Goal: Check status: Check status

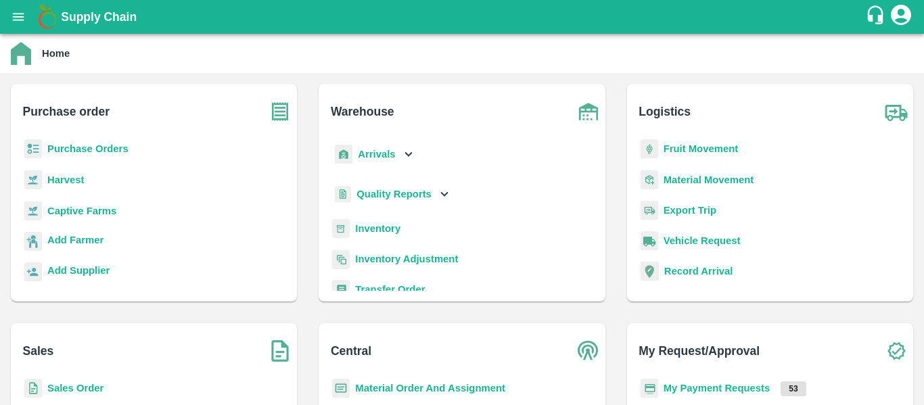
click at [106, 151] on b "Purchase Orders" at bounding box center [87, 148] width 81 height 11
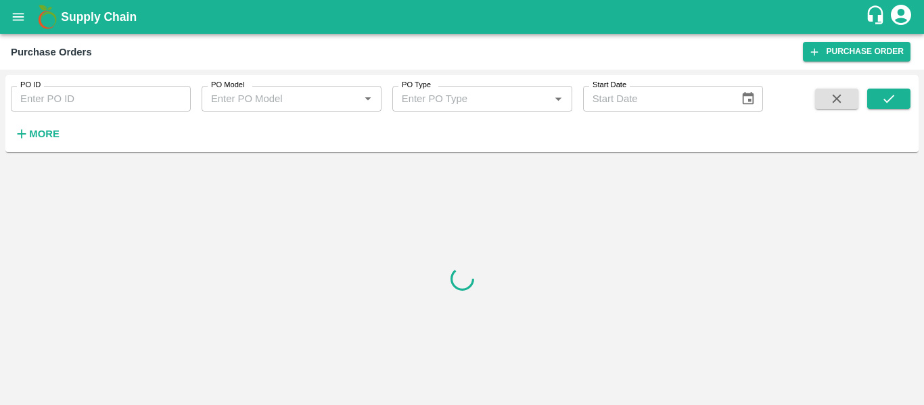
click at [57, 100] on input "PO ID" at bounding box center [101, 99] width 180 height 26
